Goal: Transaction & Acquisition: Obtain resource

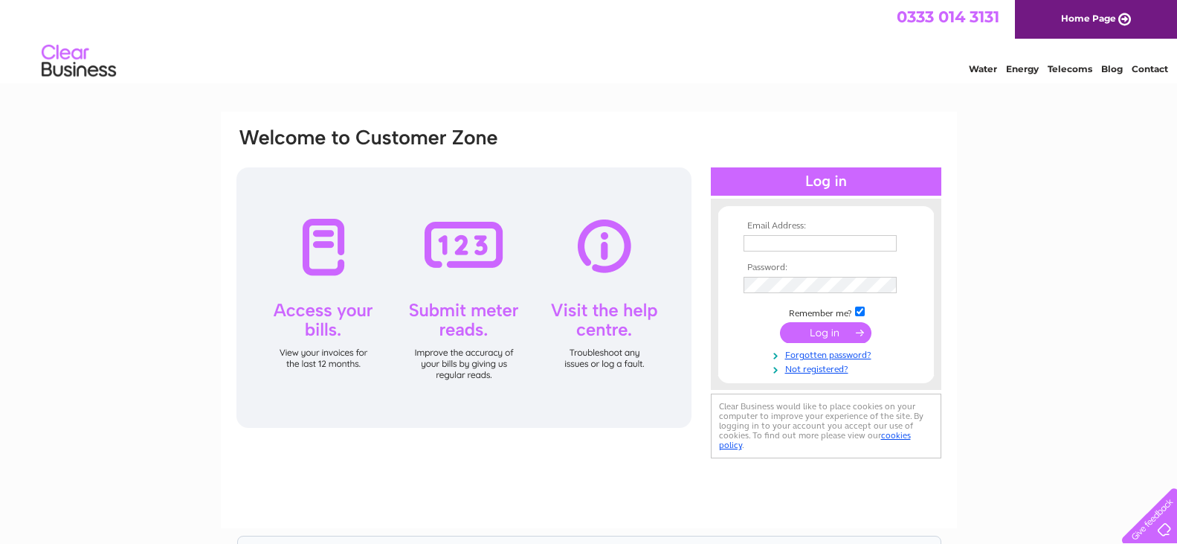
type input "[PERSON_NAME][EMAIL_ADDRESS][DOMAIN_NAME]"
click at [820, 332] on input "submit" at bounding box center [825, 332] width 91 height 21
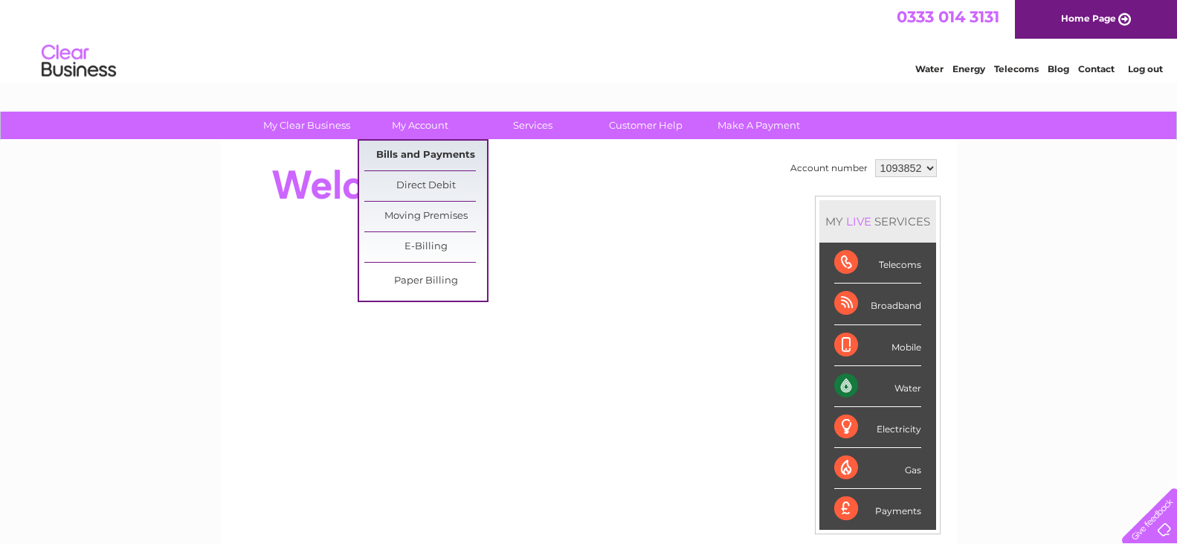
click at [414, 152] on link "Bills and Payments" at bounding box center [425, 156] width 123 height 30
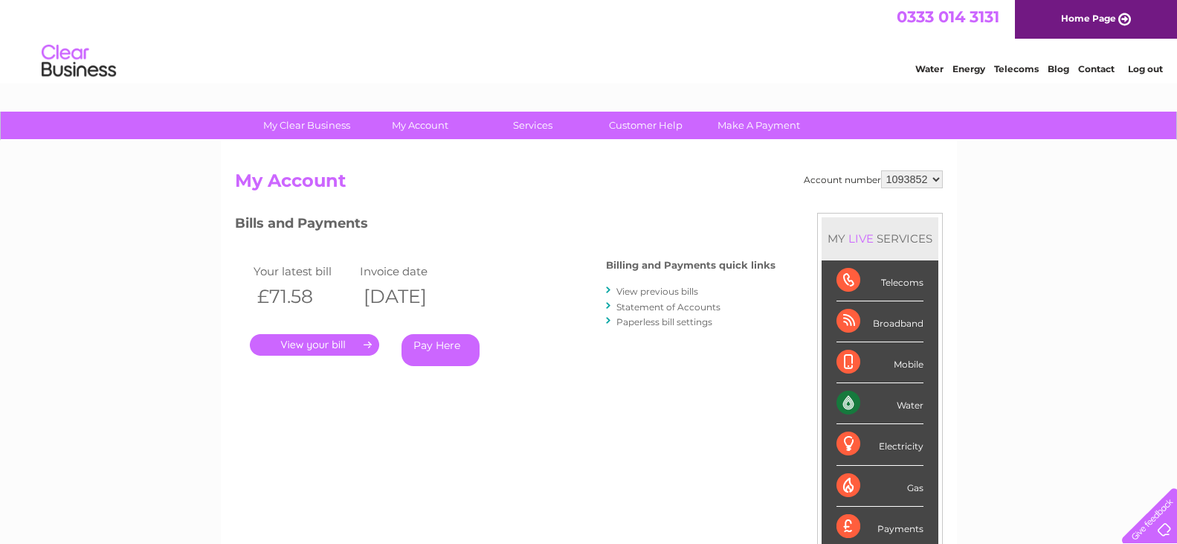
click at [652, 293] on link "View previous bills" at bounding box center [658, 291] width 82 height 11
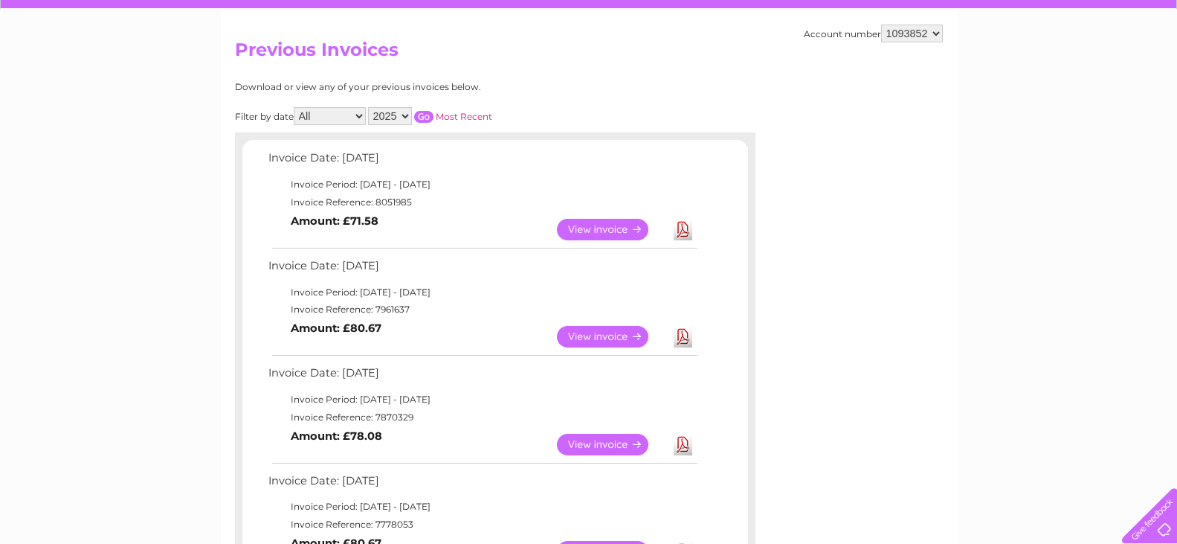
scroll to position [149, 0]
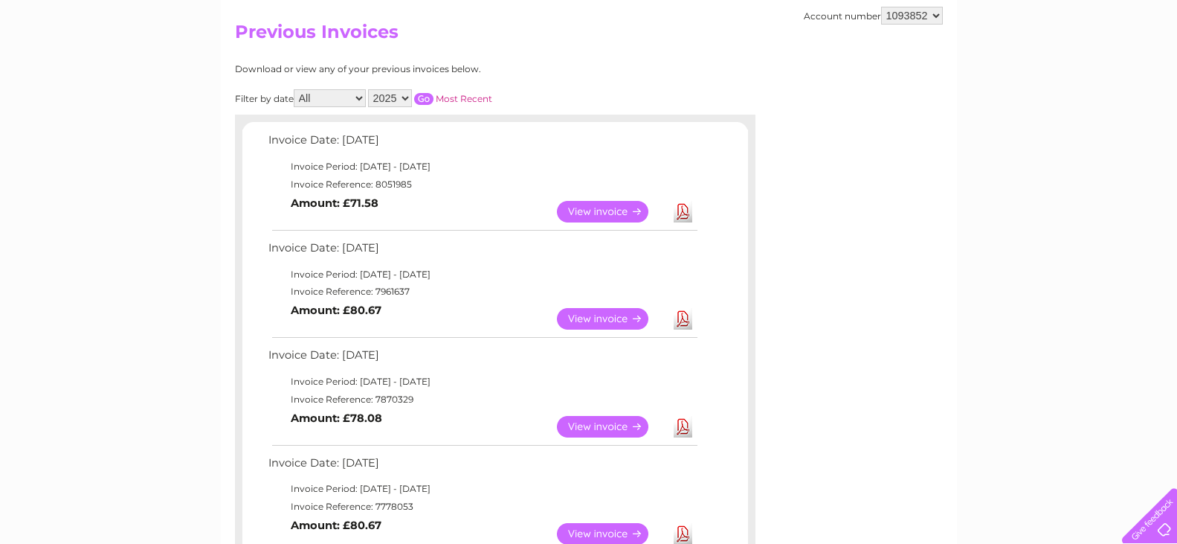
click at [632, 320] on link "View" at bounding box center [611, 319] width 109 height 22
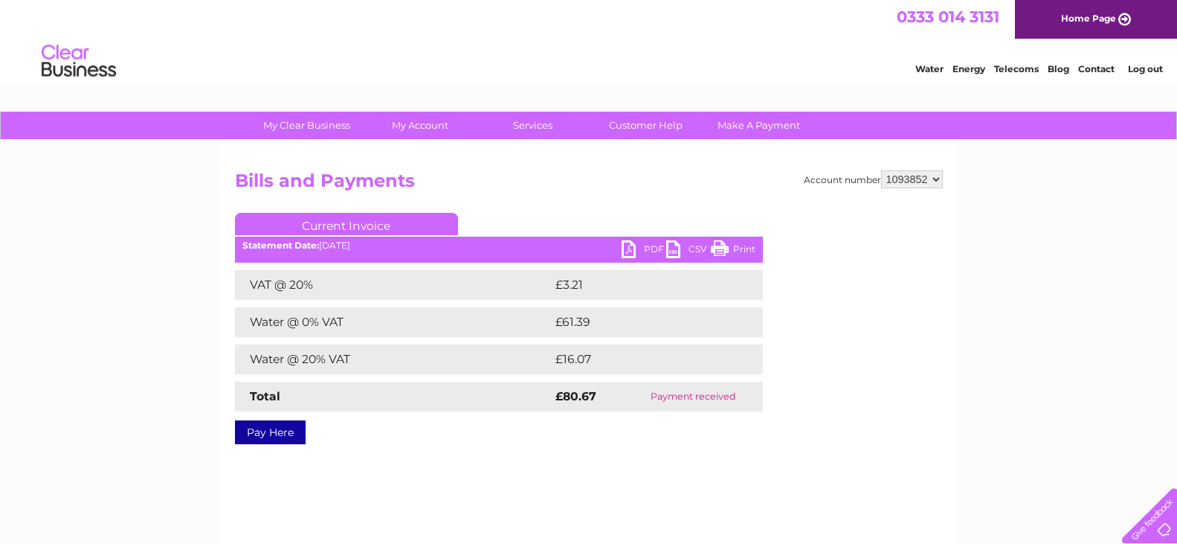
click at [640, 243] on link "PDF" at bounding box center [644, 251] width 45 height 22
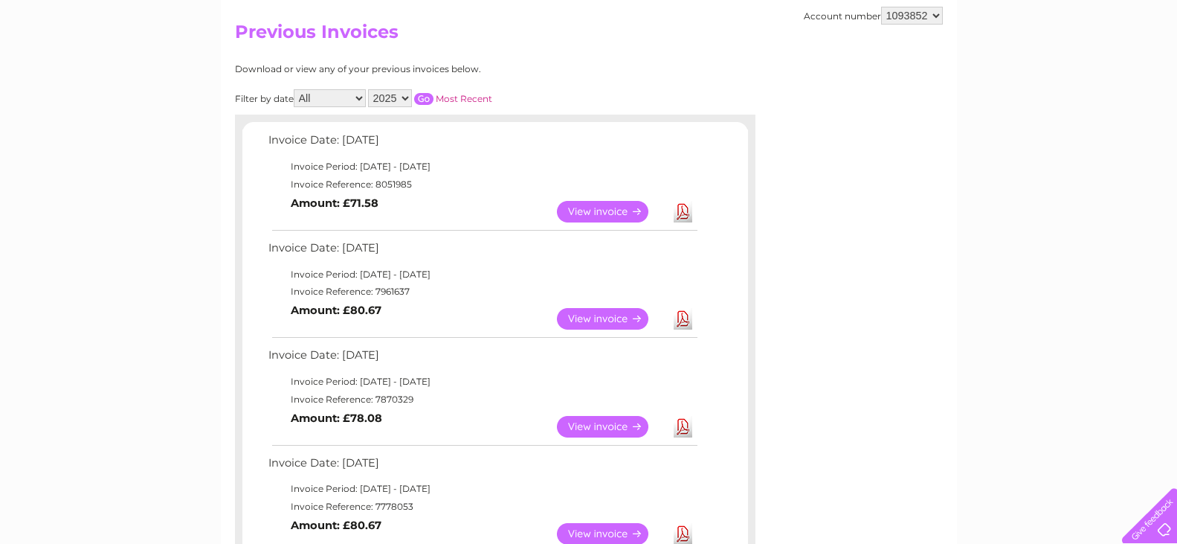
click at [622, 209] on link "View" at bounding box center [611, 212] width 109 height 22
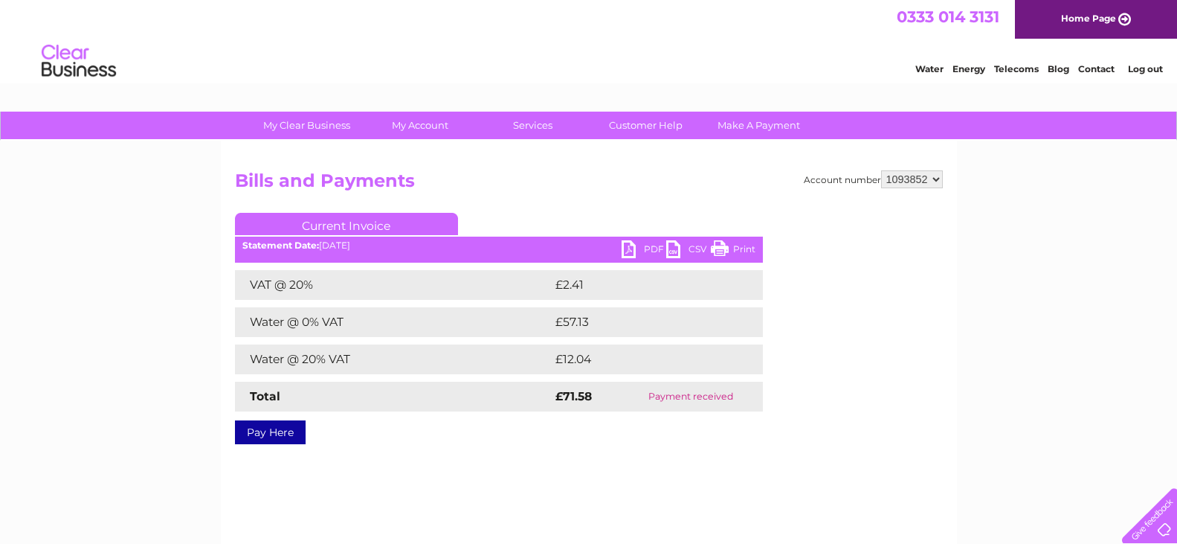
click at [645, 247] on link "PDF" at bounding box center [644, 251] width 45 height 22
drag, startPoint x: 952, startPoint y: 450, endPoint x: 907, endPoint y: 375, distance: 87.4
click at [953, 448] on div "Account number 1093852 1093855 1093856 1117980 Bills and Payments Current Invoi…" at bounding box center [589, 349] width 736 height 417
click at [915, 178] on select "1093852 1093855 1093856 1117980" at bounding box center [912, 179] width 62 height 18
select select "1093855"
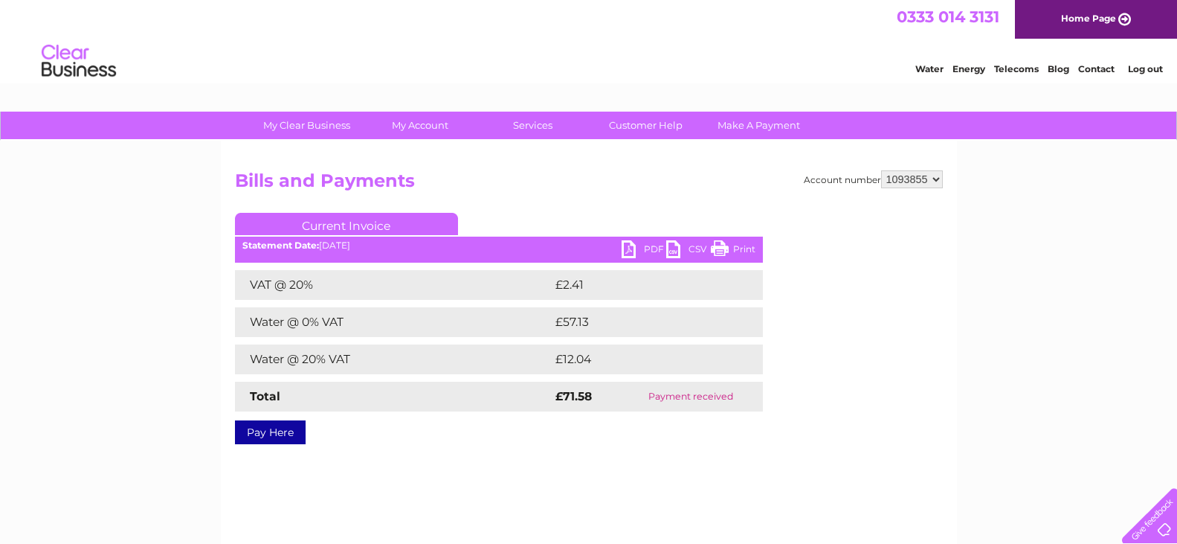
click at [881, 170] on select "1093852 1093855 1093856 1117980" at bounding box center [912, 179] width 62 height 18
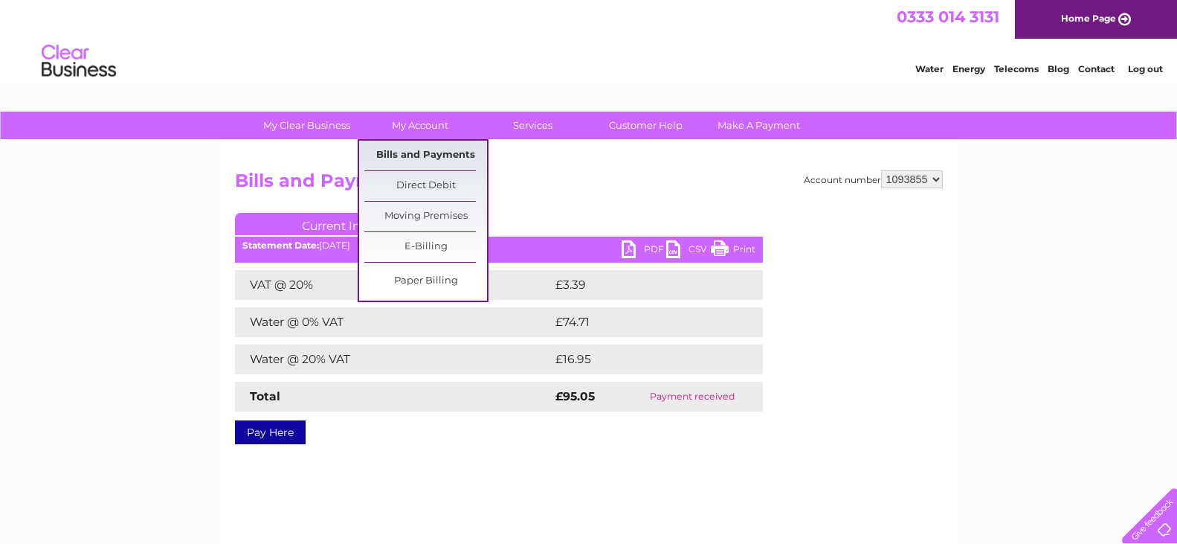
click at [406, 155] on link "Bills and Payments" at bounding box center [425, 156] width 123 height 30
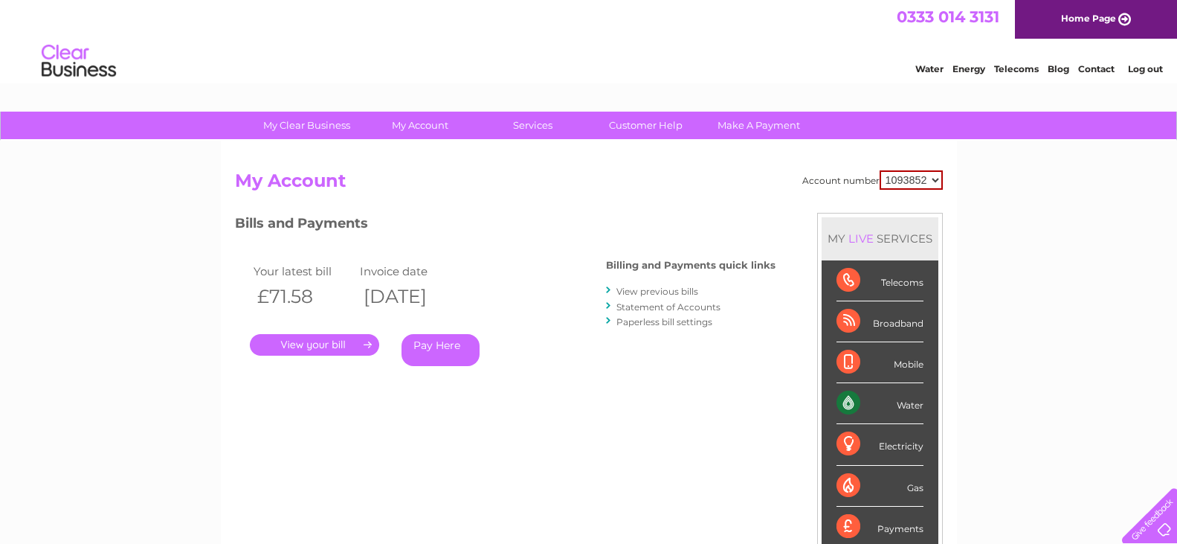
click at [916, 174] on select "1093852 1093855 1093856 1117980" at bounding box center [911, 179] width 63 height 19
select select "1093855"
click at [880, 170] on select "1093852 1093855 1093856 1117980" at bounding box center [911, 179] width 63 height 19
click at [632, 292] on link "View previous bills" at bounding box center [658, 291] width 82 height 11
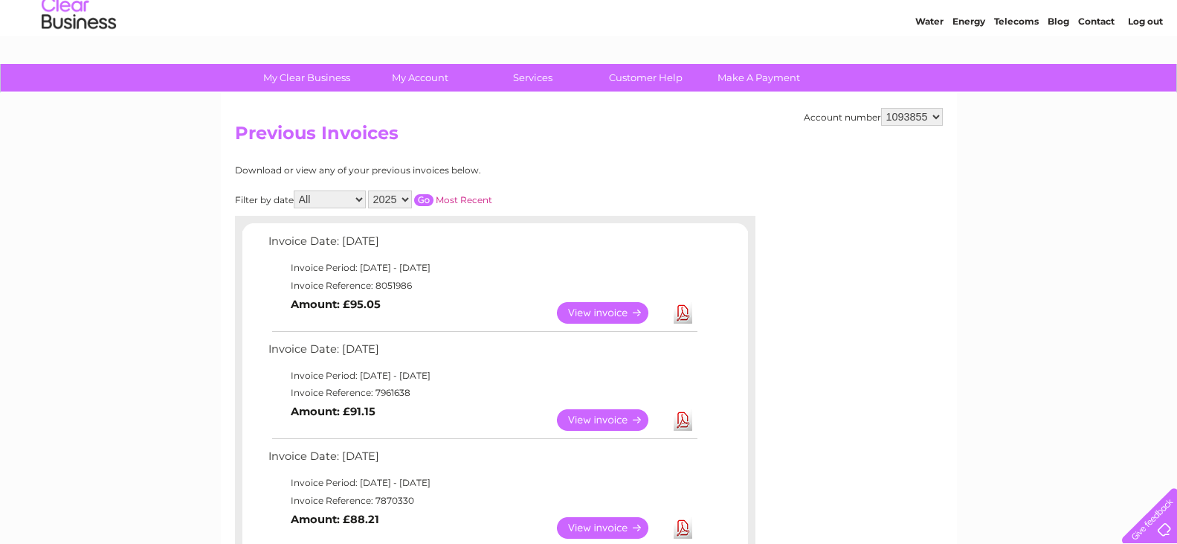
scroll to position [74, 0]
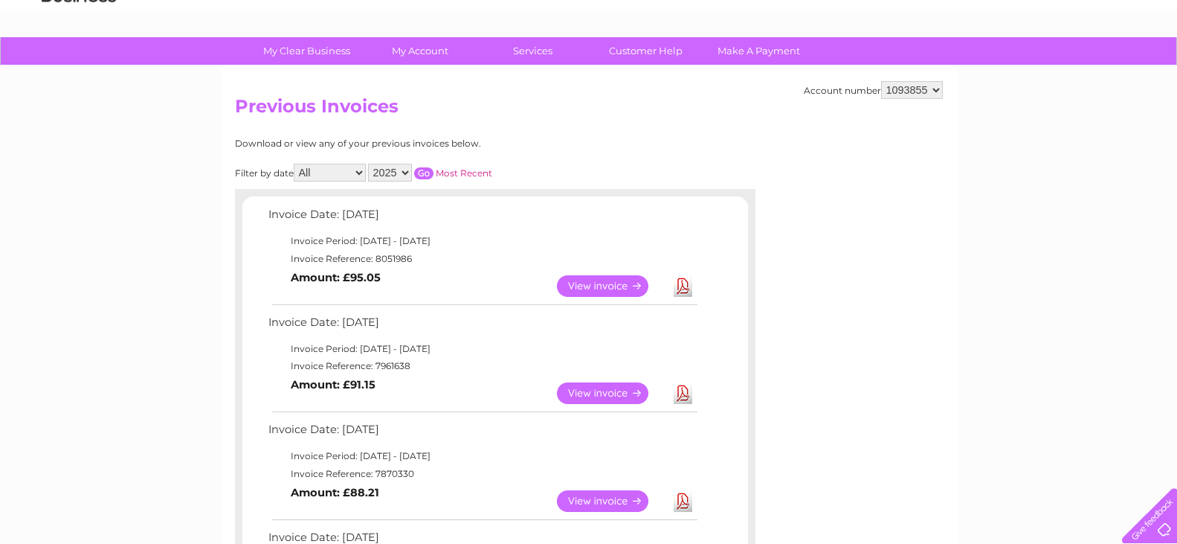
click at [605, 393] on link "View" at bounding box center [611, 393] width 109 height 22
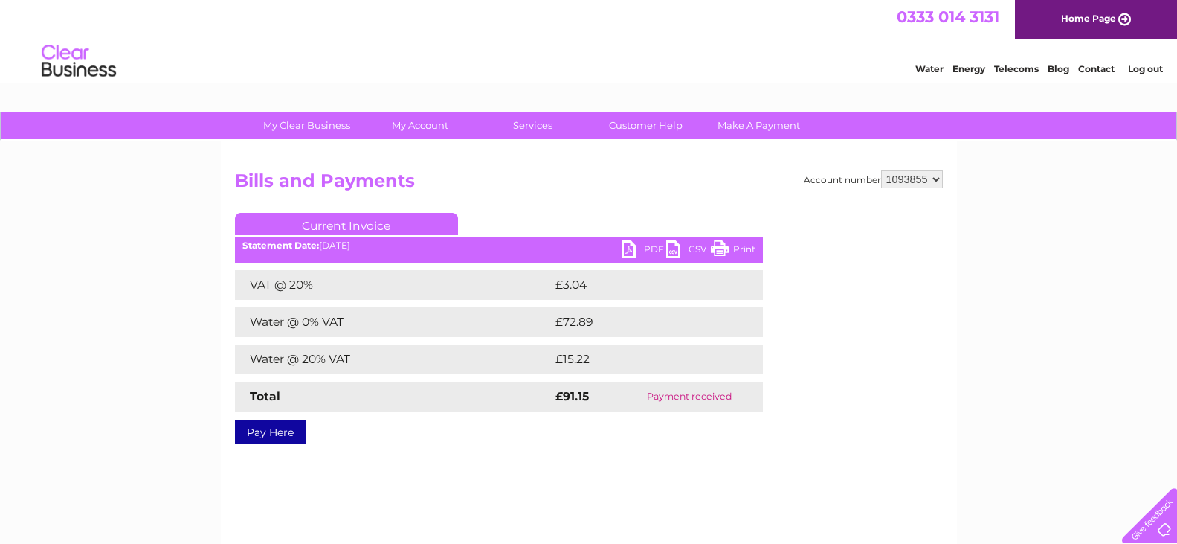
click at [633, 248] on link "PDF" at bounding box center [644, 251] width 45 height 22
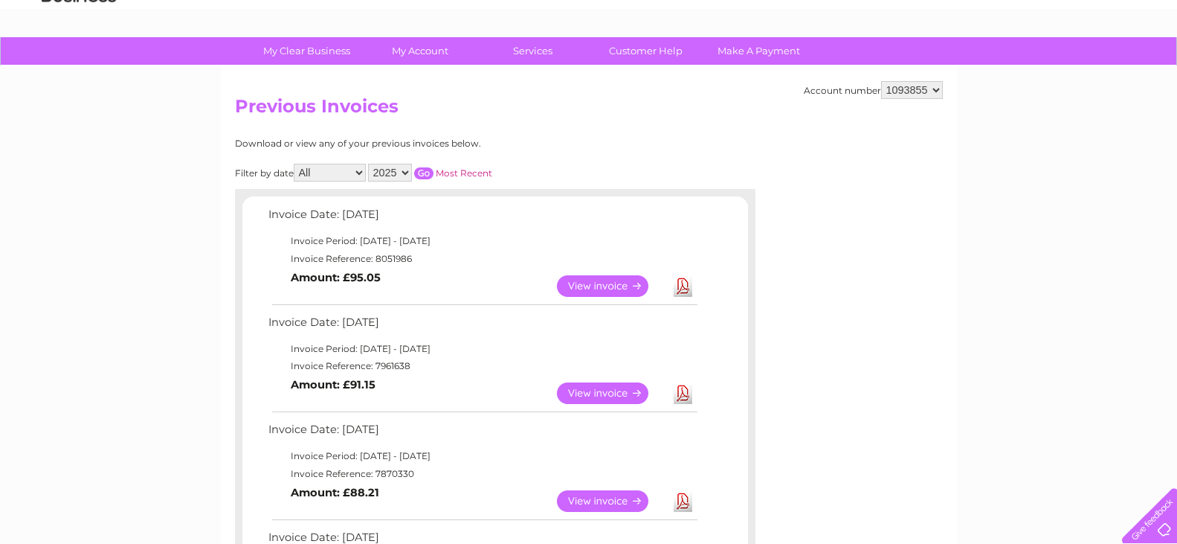
click at [594, 286] on link "View" at bounding box center [611, 286] width 109 height 22
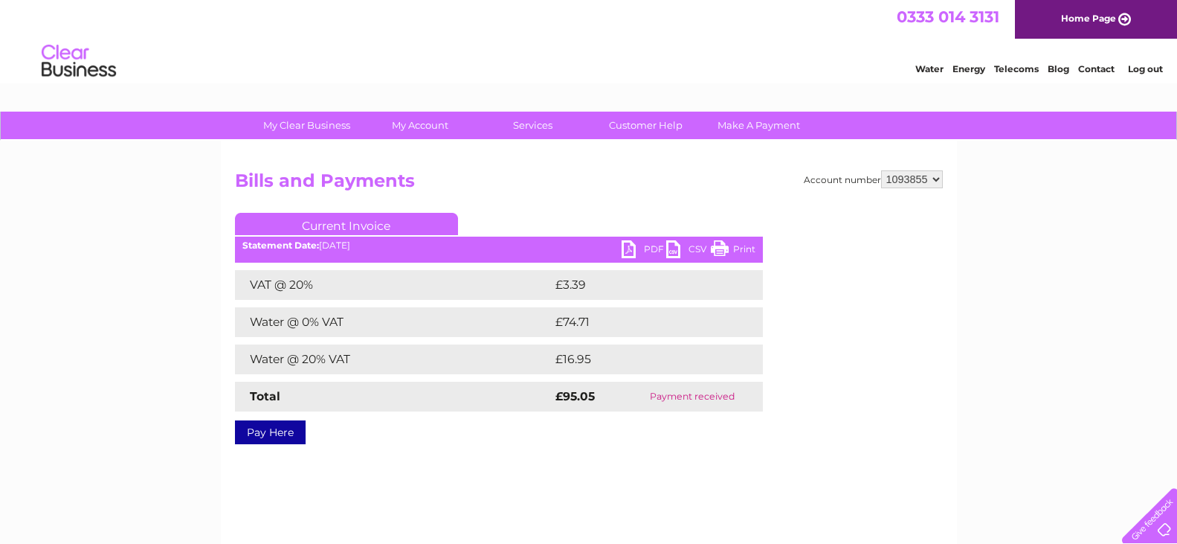
click at [653, 250] on link "PDF" at bounding box center [644, 251] width 45 height 22
click at [964, 395] on div "My Clear Business Login Details My Details My Preferences Link Account My Accou…" at bounding box center [588, 462] width 1177 height 700
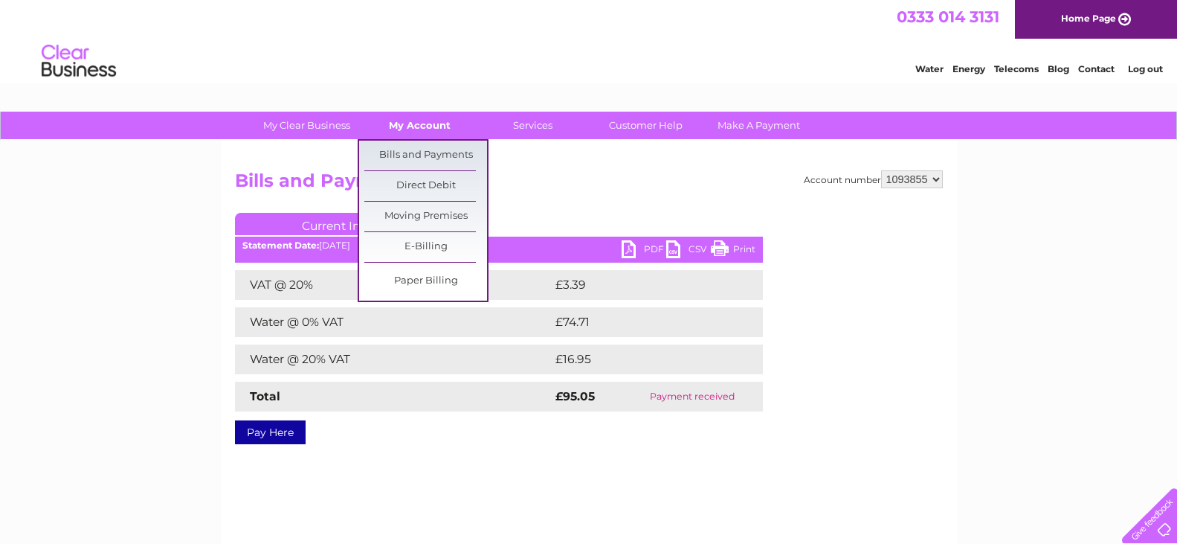
click at [428, 120] on link "My Account" at bounding box center [419, 126] width 123 height 28
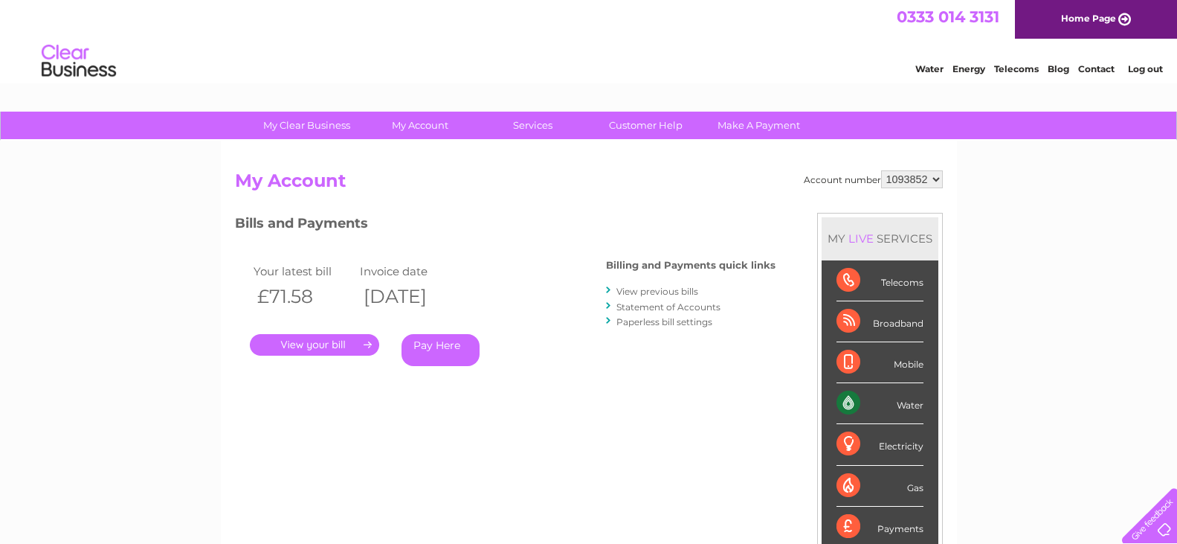
click at [933, 181] on select "1093852 1093855 1093856 1117980" at bounding box center [912, 179] width 62 height 18
select select "1093856"
click at [881, 170] on select "1093852 1093855 1093856 1117980" at bounding box center [912, 179] width 62 height 18
click at [648, 290] on link "View previous bills" at bounding box center [658, 291] width 82 height 11
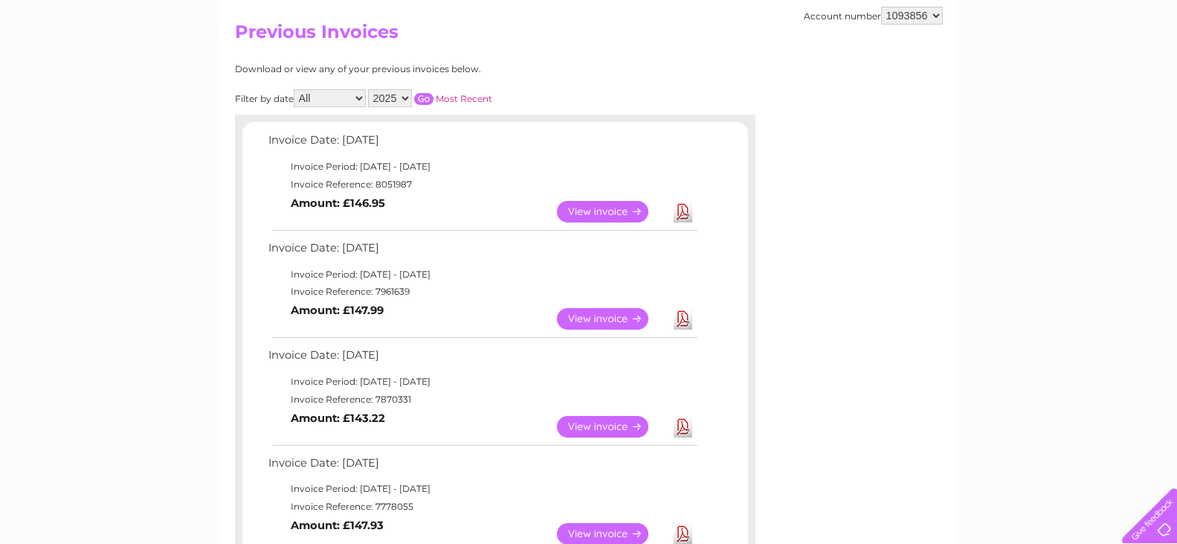
click at [593, 318] on link "View" at bounding box center [611, 319] width 109 height 22
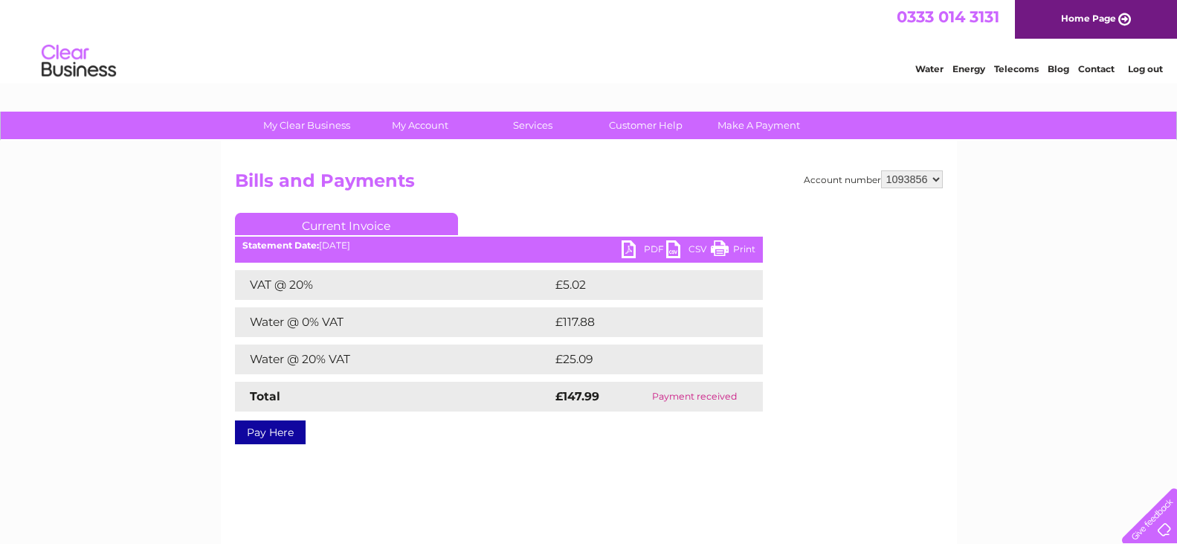
click at [651, 250] on link "PDF" at bounding box center [644, 251] width 45 height 22
drag, startPoint x: 879, startPoint y: 454, endPoint x: 922, endPoint y: 331, distance: 129.8
click at [879, 454] on div "Account number 1093852 1093855 1093856 1117980 Bills and Payments Current Invoi…" at bounding box center [589, 349] width 736 height 417
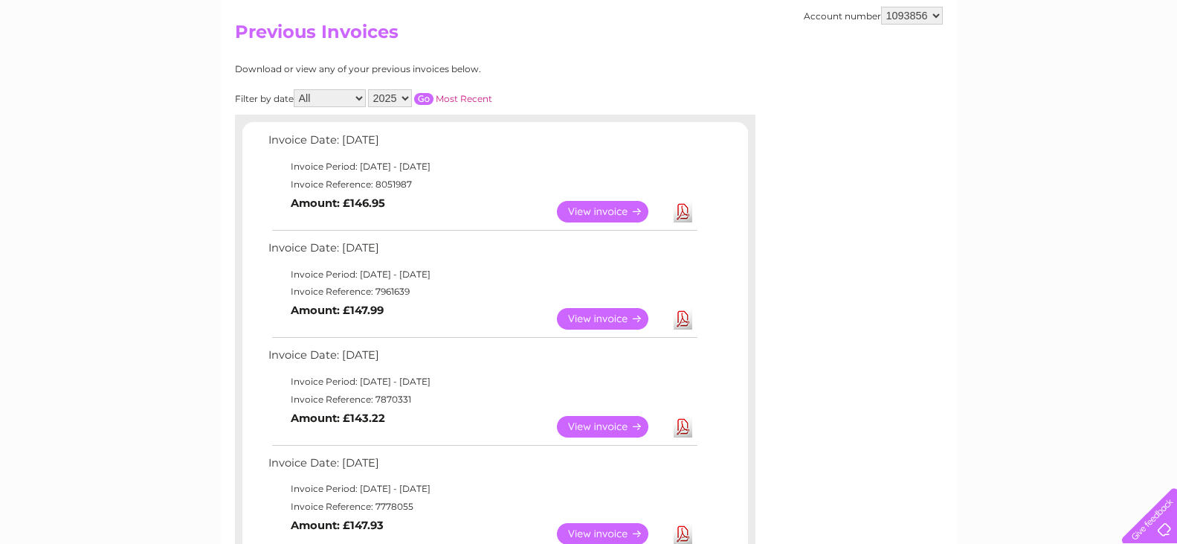
click at [589, 206] on link "View" at bounding box center [611, 212] width 109 height 22
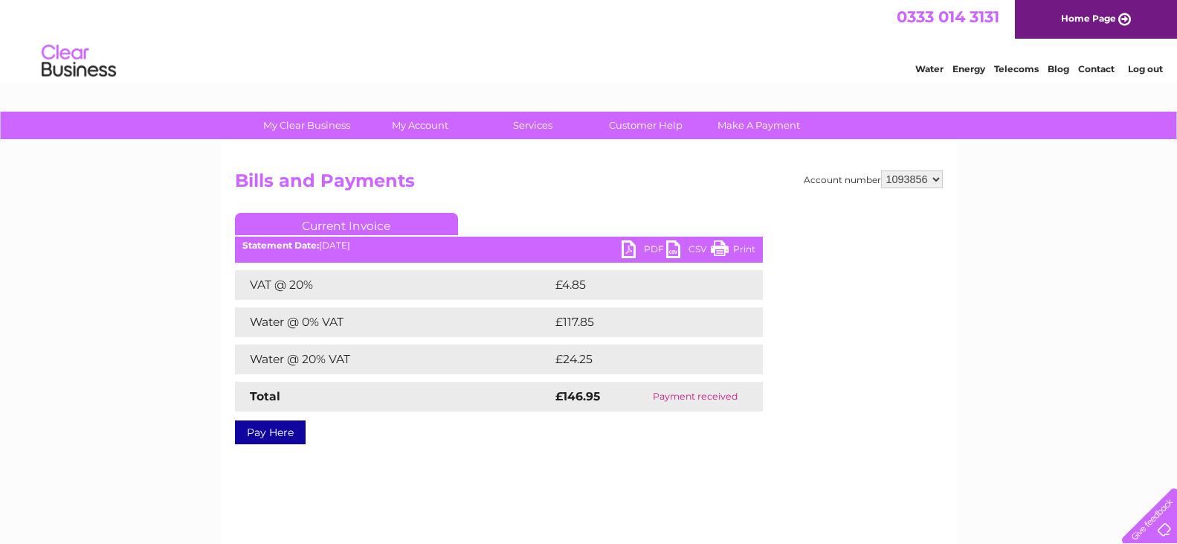
drag, startPoint x: 649, startPoint y: 245, endPoint x: 652, endPoint y: 318, distance: 72.2
click at [649, 246] on link "PDF" at bounding box center [644, 251] width 45 height 22
click at [606, 195] on h2 "Bills and Payments" at bounding box center [589, 184] width 708 height 28
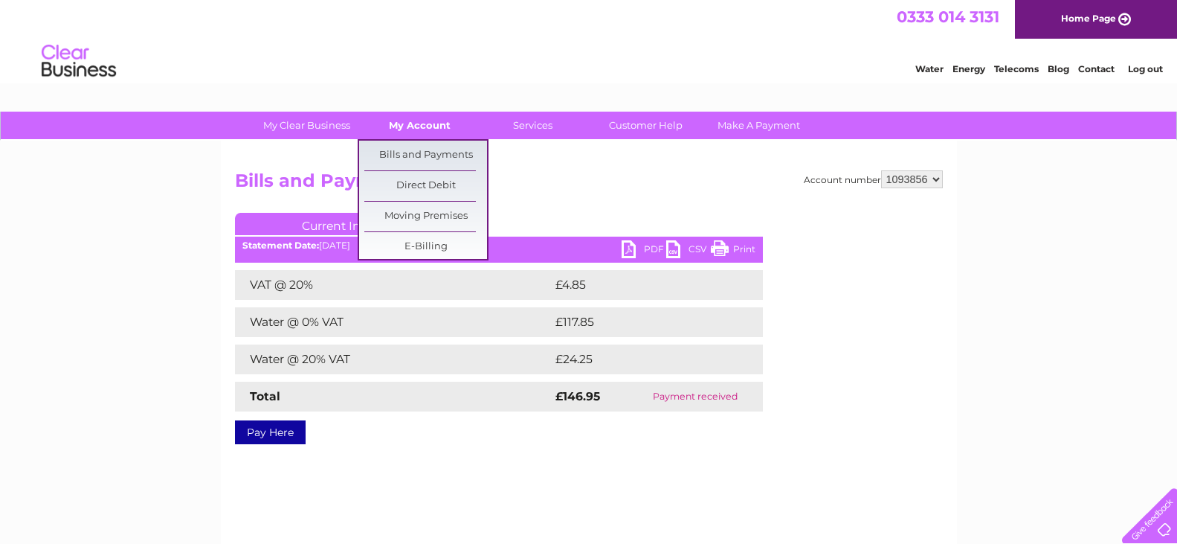
click at [423, 128] on link "My Account" at bounding box center [419, 126] width 123 height 28
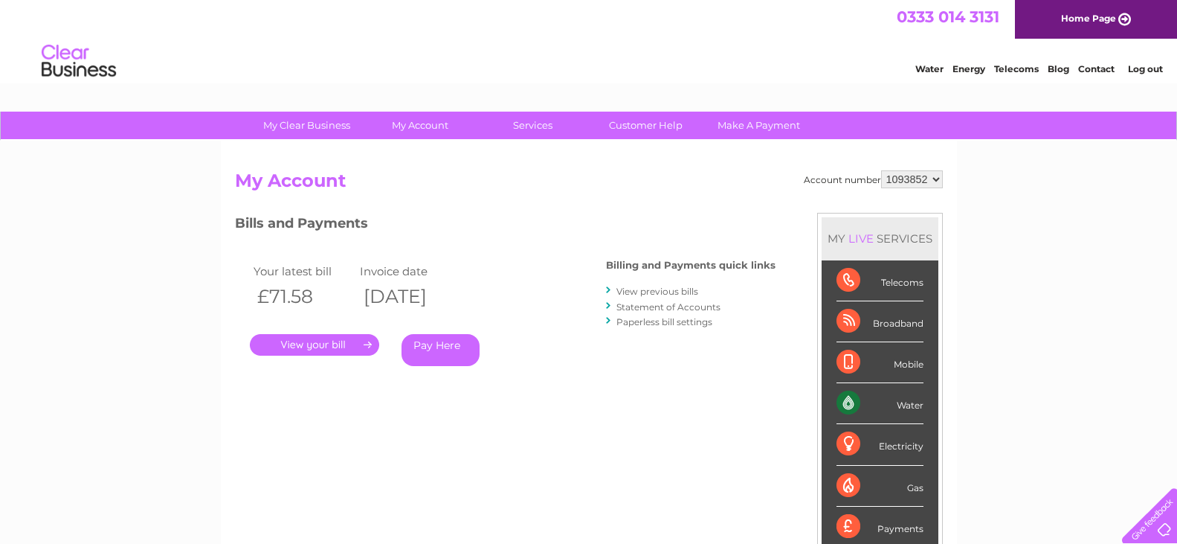
click at [935, 181] on select "1093852 1093855 1093856 1117980" at bounding box center [912, 179] width 62 height 18
select select "1117980"
click at [881, 170] on select "1093852 1093855 1093856 1117980" at bounding box center [912, 179] width 62 height 18
click at [679, 291] on link "View previous bills" at bounding box center [658, 291] width 82 height 11
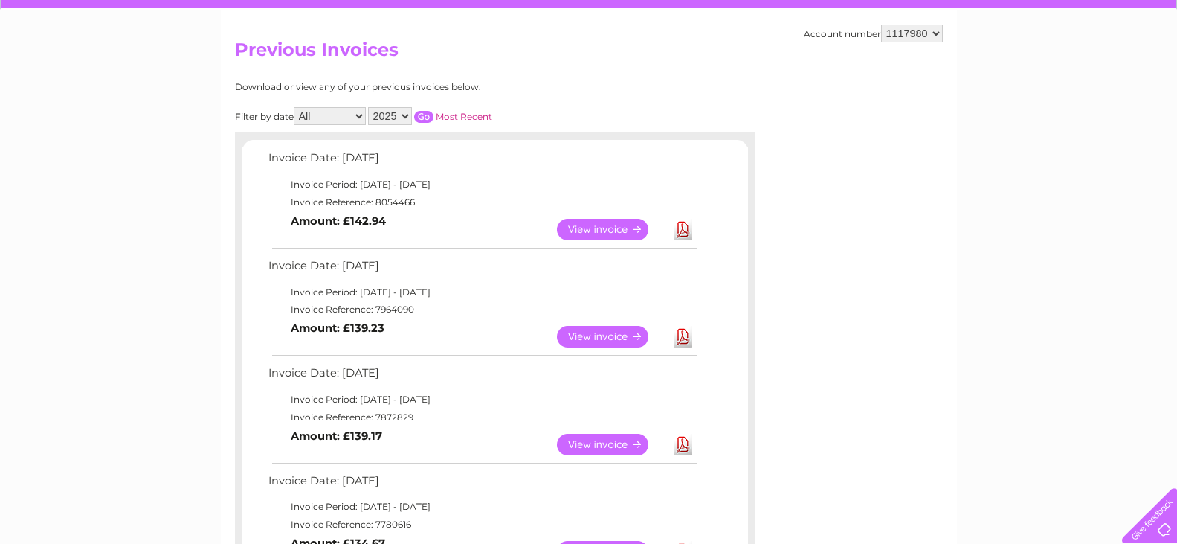
scroll to position [149, 0]
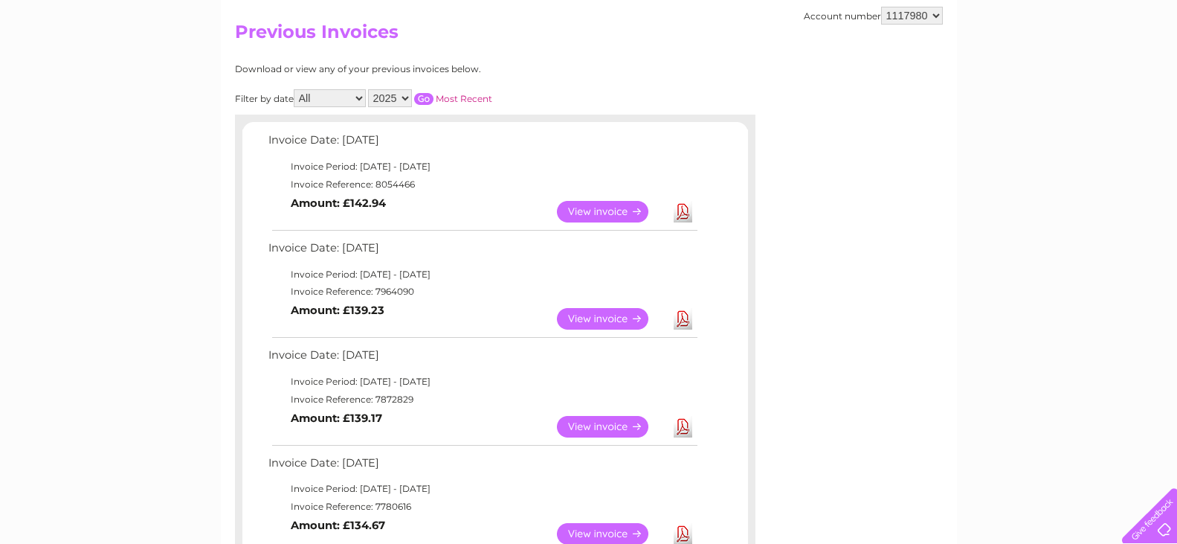
click at [574, 326] on link "View" at bounding box center [611, 319] width 109 height 22
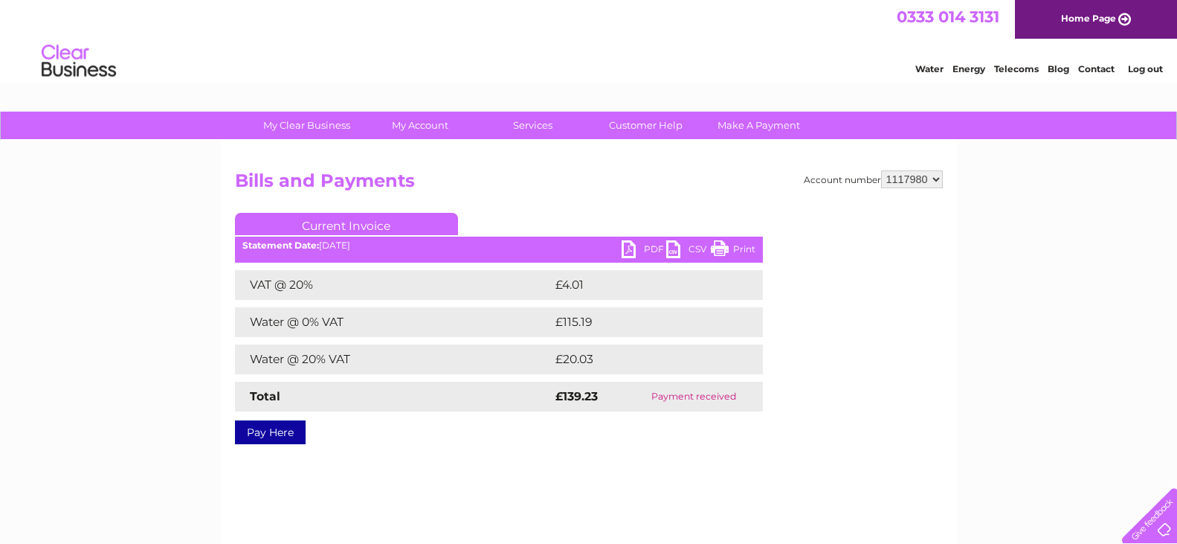
click at [647, 247] on link "PDF" at bounding box center [644, 251] width 45 height 22
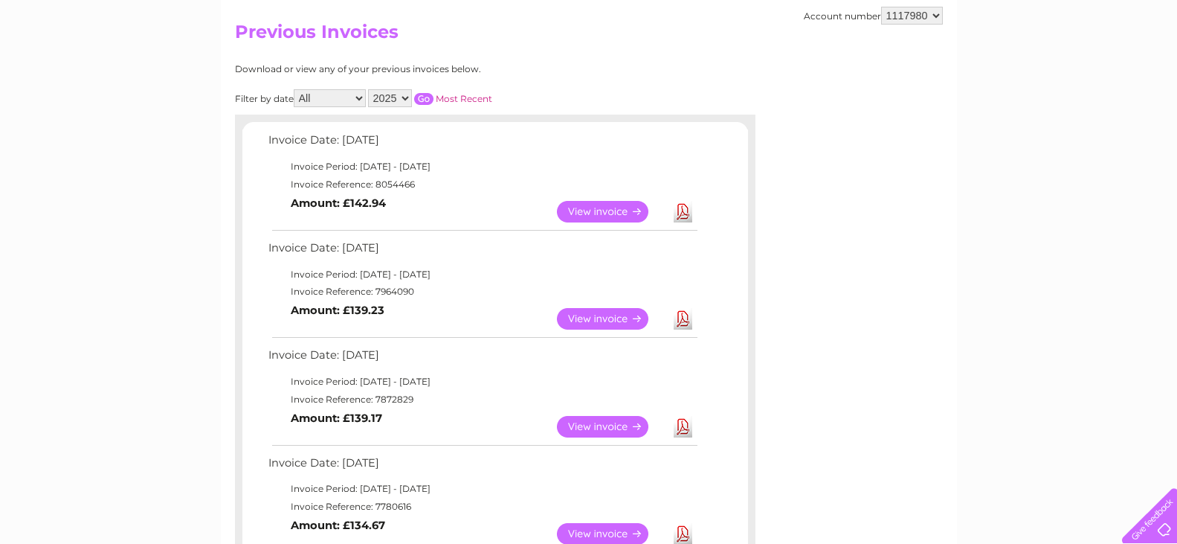
click at [597, 213] on link "View" at bounding box center [611, 212] width 109 height 22
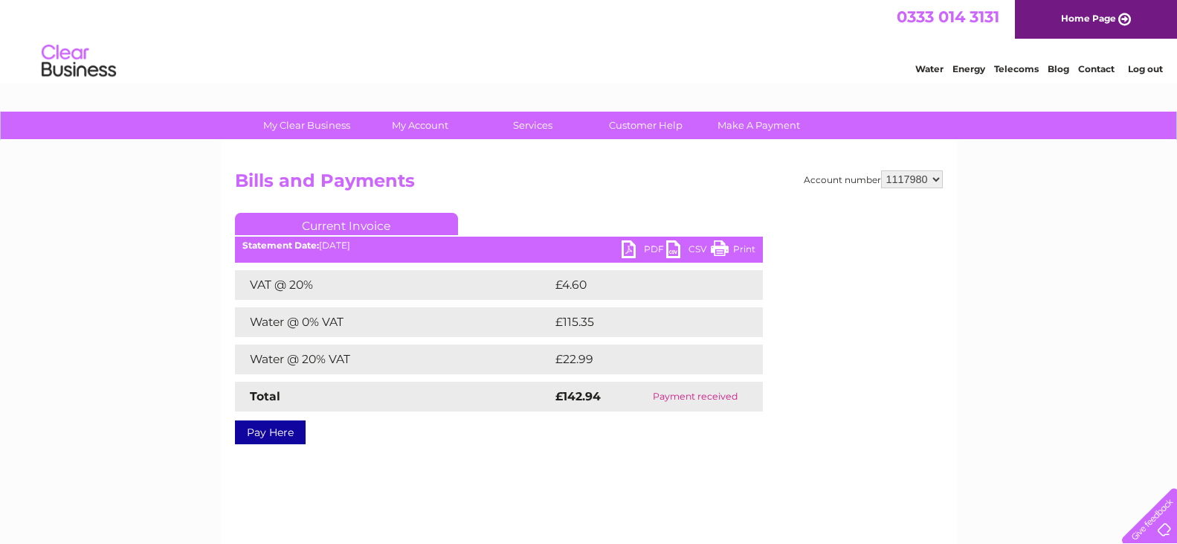
click at [647, 251] on link "PDF" at bounding box center [644, 251] width 45 height 22
